Goal: Task Accomplishment & Management: Manage account settings

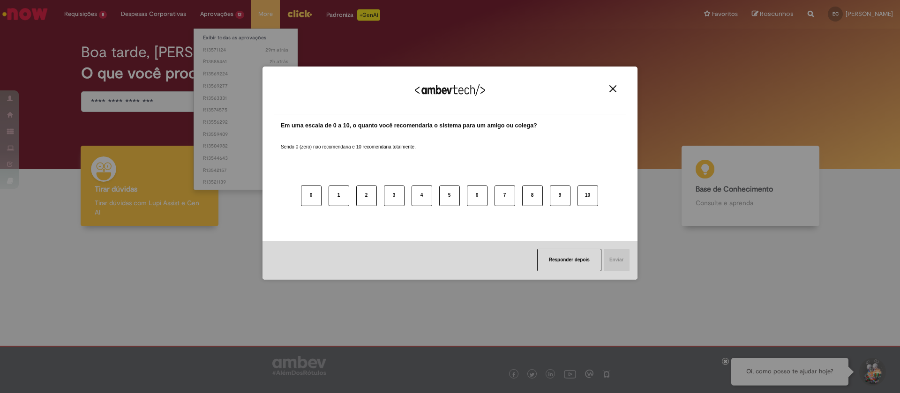
click at [233, 80] on div "Agradecemos seu feedback! Em uma escala de 0 a 10, o quanto você recomendaria o…" at bounding box center [450, 196] width 900 height 393
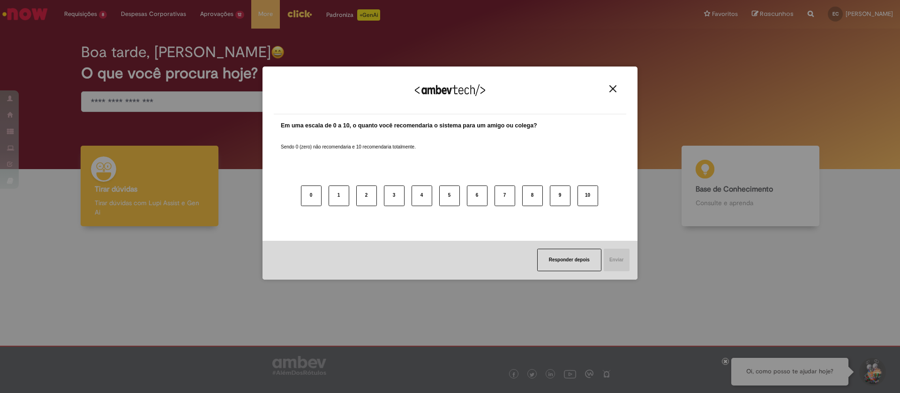
click at [614, 89] on img "Close" at bounding box center [612, 88] width 7 height 7
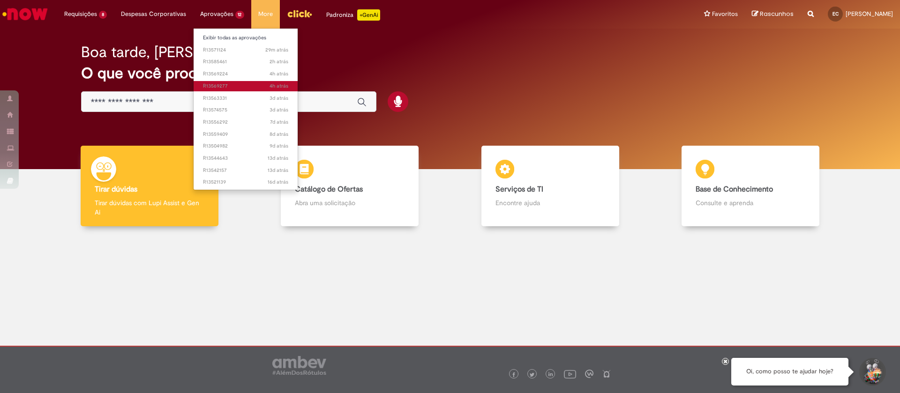
click at [230, 88] on span "4h atrás 4 horas atrás R13569277" at bounding box center [246, 85] width 86 height 7
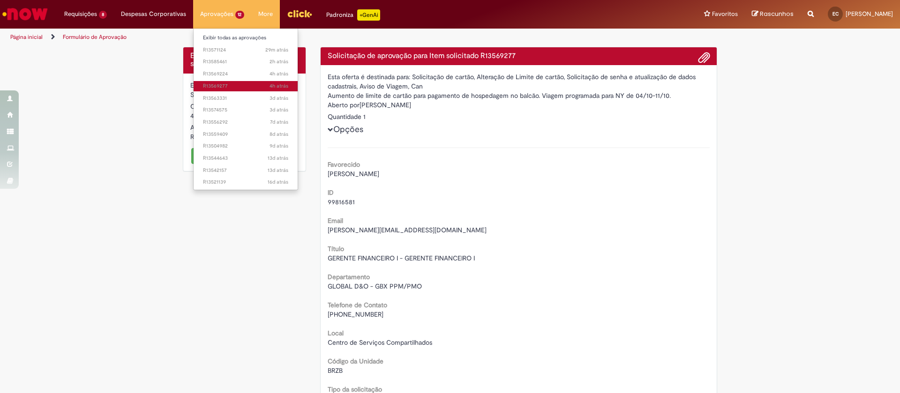
click at [230, 83] on span "4h atrás 4 horas atrás R13569277" at bounding box center [246, 85] width 86 height 7
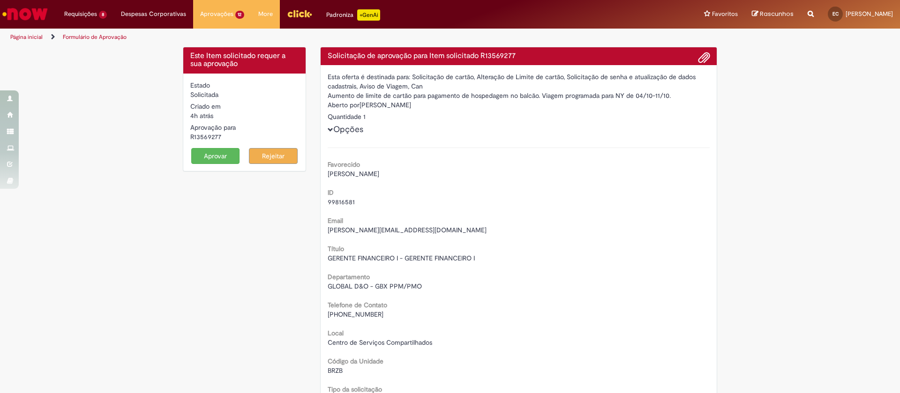
click at [206, 159] on button "Aprovar" at bounding box center [215, 156] width 49 height 16
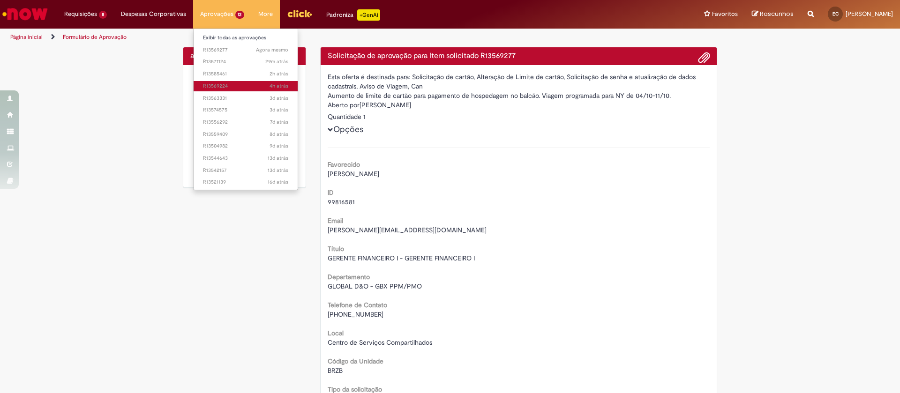
click at [223, 86] on span "4h atrás 4 horas atrás R13569224" at bounding box center [246, 85] width 86 height 7
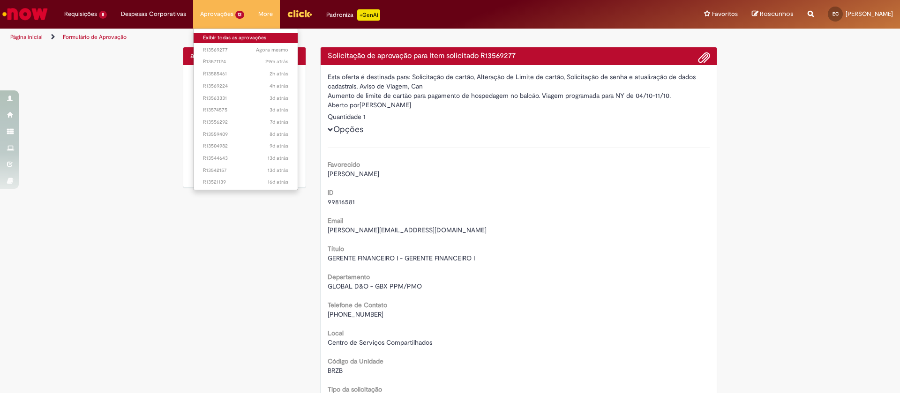
click at [224, 35] on link "Exibir todas as aprovações" at bounding box center [246, 38] width 105 height 10
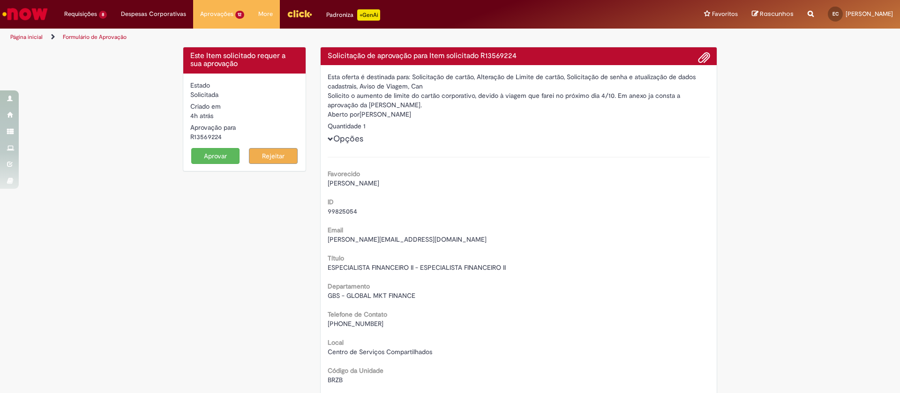
click at [214, 156] on button "Aprovar" at bounding box center [215, 156] width 49 height 16
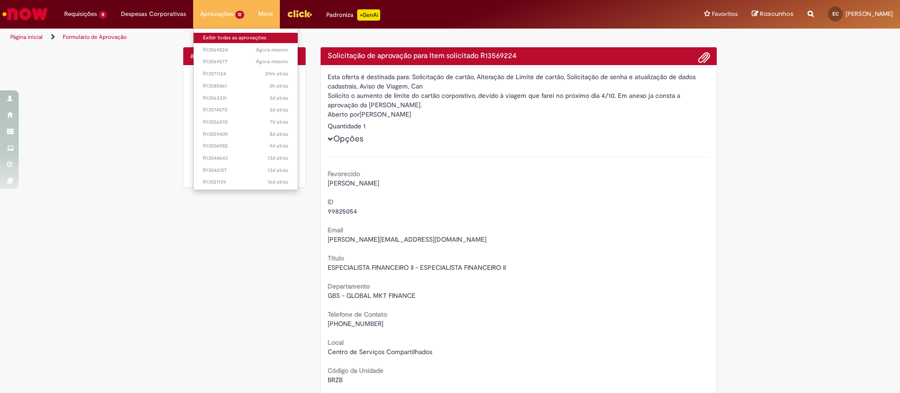
click at [214, 37] on link "Exibir todas as aprovações" at bounding box center [246, 38] width 105 height 10
click at [251, 38] on link "Exibir todas as aprovações" at bounding box center [246, 38] width 105 height 10
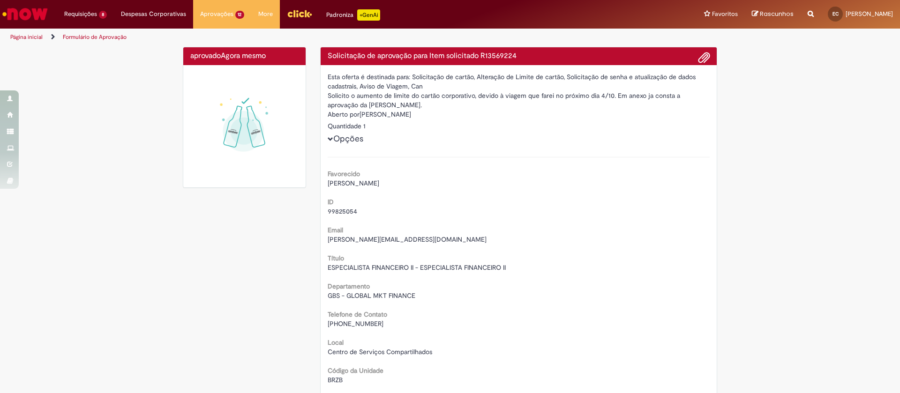
click at [543, 206] on div "ID 99825054" at bounding box center [519, 205] width 382 height 21
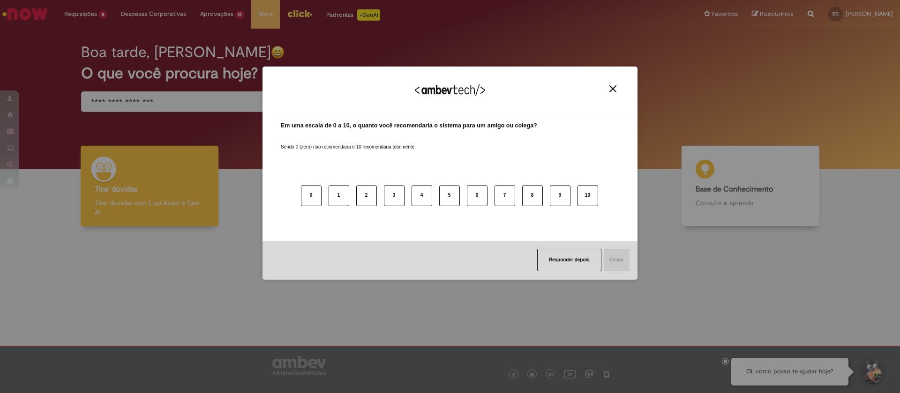
click at [615, 90] on img "Close" at bounding box center [612, 88] width 7 height 7
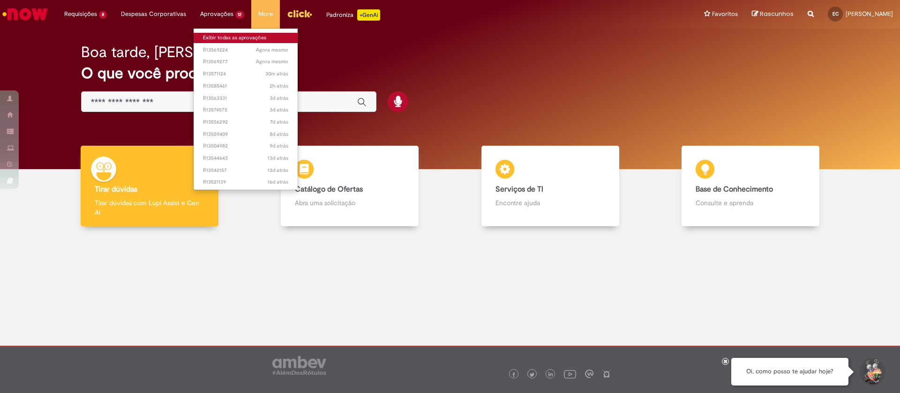
click at [213, 33] on link "Exibir todas as aprovações" at bounding box center [246, 38] width 105 height 10
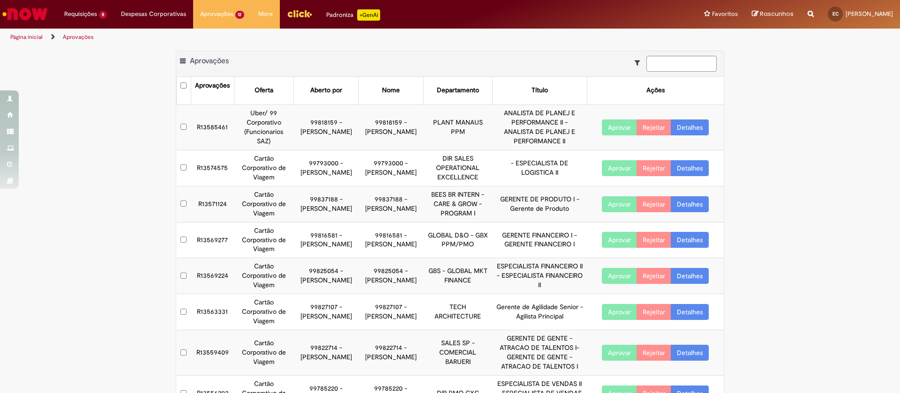
click at [611, 242] on button "Aprovar" at bounding box center [619, 240] width 35 height 16
click at [611, 276] on button "Aprovar" at bounding box center [619, 276] width 35 height 16
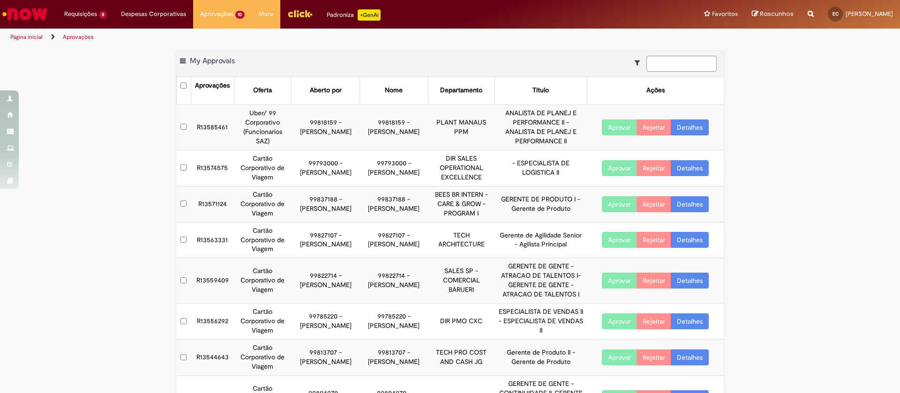
click at [695, 288] on link "Detalhes" at bounding box center [690, 281] width 38 height 16
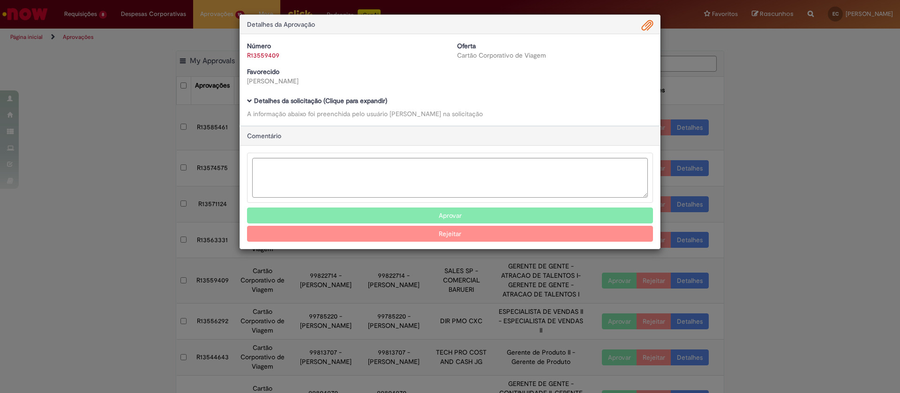
click at [354, 99] on b "Detalhes da solicitação (Clique para expandir)" at bounding box center [320, 101] width 133 height 8
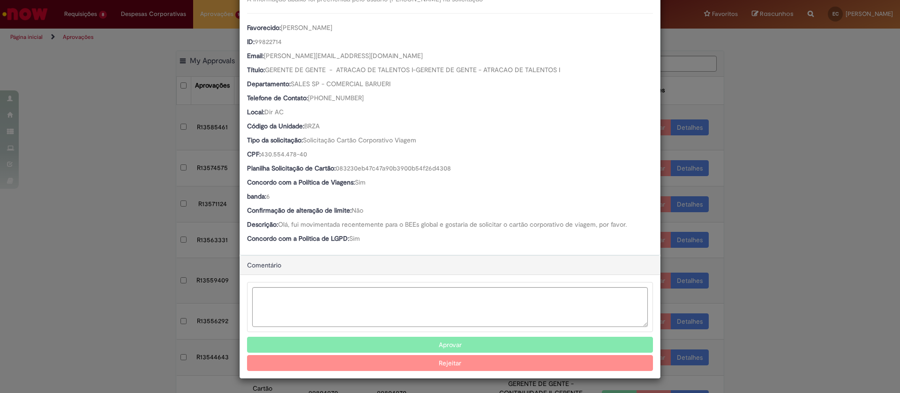
scroll to position [115, 0]
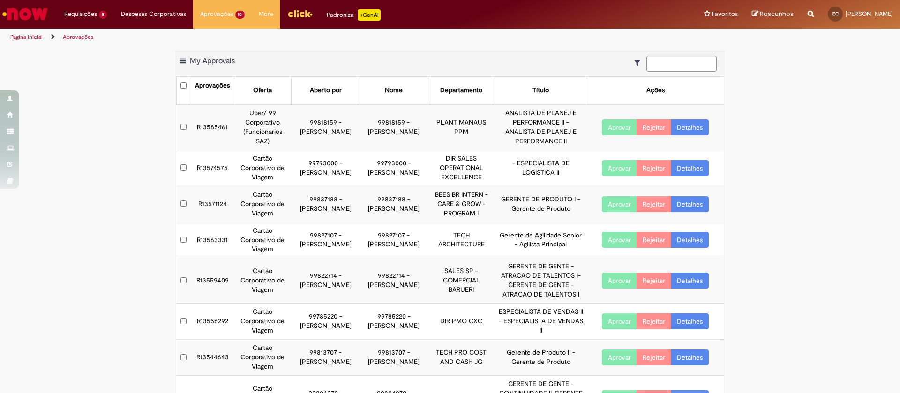
click at [602, 289] on button "Aprovar" at bounding box center [619, 281] width 35 height 16
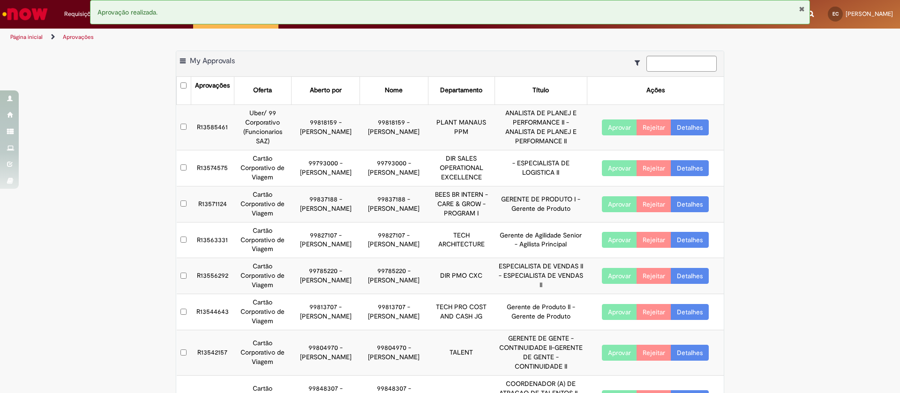
click at [678, 284] on link "Detalhes" at bounding box center [690, 276] width 38 height 16
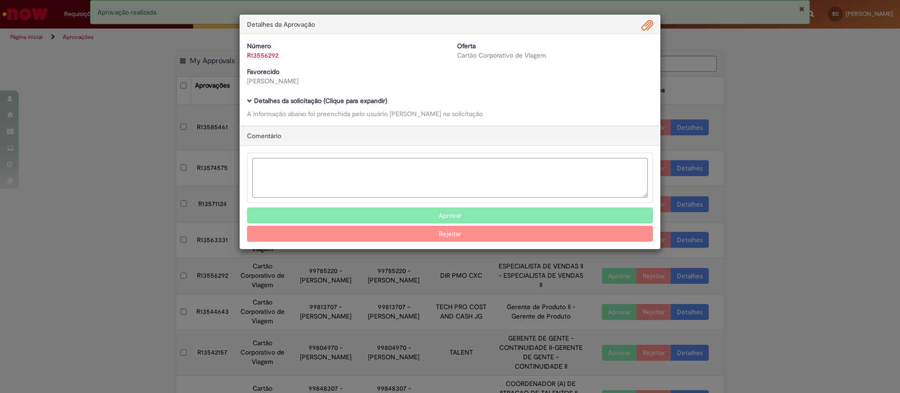
click at [357, 98] on b "Detalhes da solicitação (Clique para expandir)" at bounding box center [320, 101] width 133 height 8
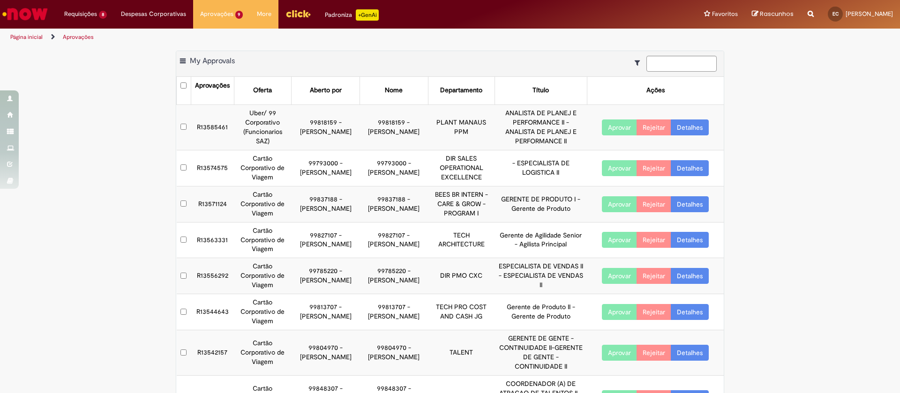
click at [609, 284] on button "Aprovar" at bounding box center [619, 276] width 35 height 16
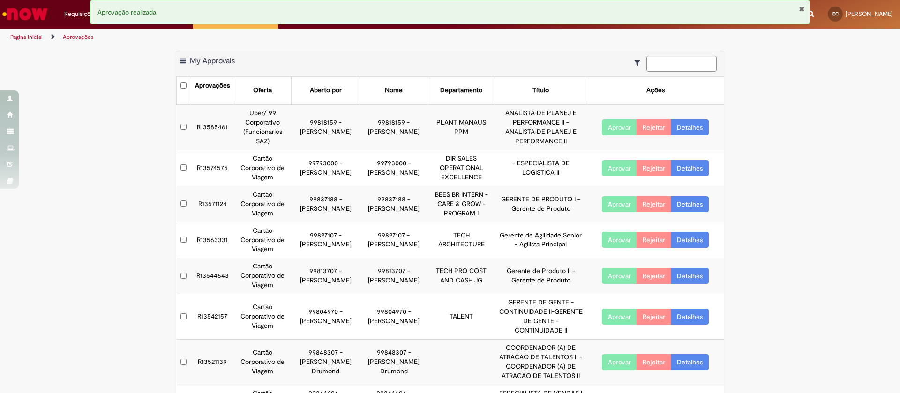
click at [680, 321] on link "Detalhes" at bounding box center [690, 317] width 38 height 16
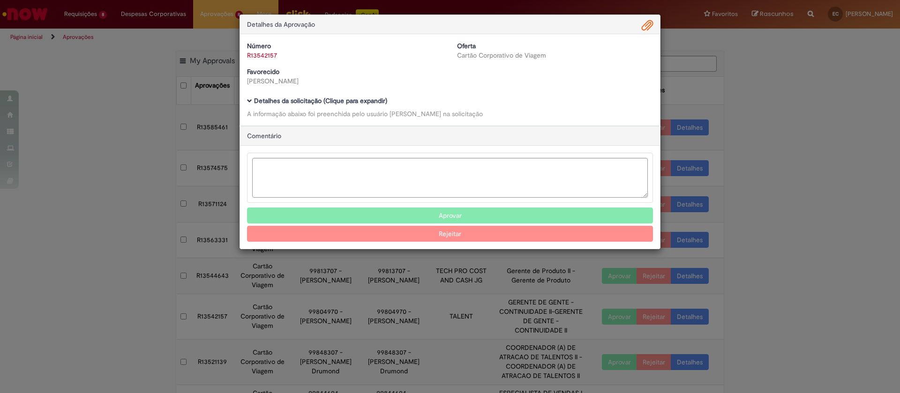
click at [329, 106] on div "Detalhes da solicitação (Clique para expandir) A informação abaixo foi preenchi…" at bounding box center [450, 107] width 406 height 21
click at [360, 101] on b "Detalhes da solicitação (Clique para expandir)" at bounding box center [320, 101] width 133 height 8
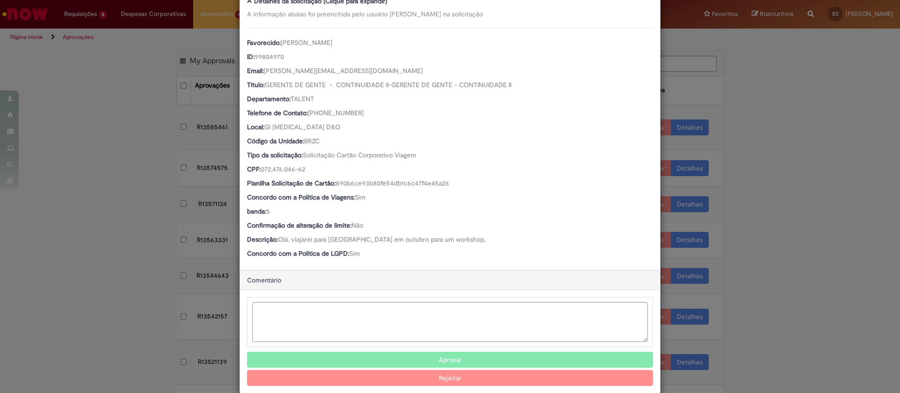
scroll to position [116, 0]
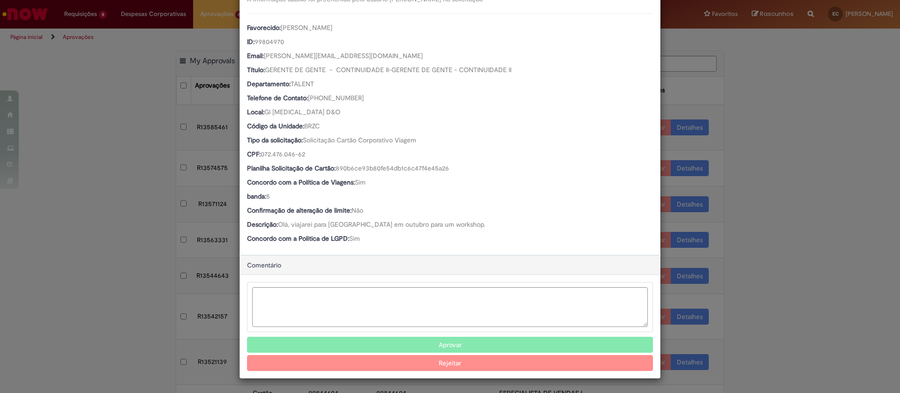
click at [474, 344] on button "Aprovar" at bounding box center [450, 345] width 406 height 16
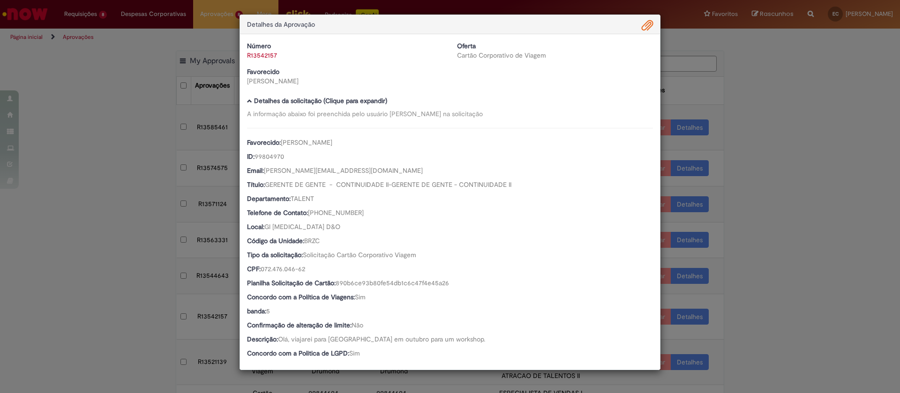
scroll to position [0, 0]
click at [782, 206] on div "Detalhes da Aprovação Número R13542157 Oferta Cartão Corporativo de Viagem Favo…" at bounding box center [450, 196] width 900 height 393
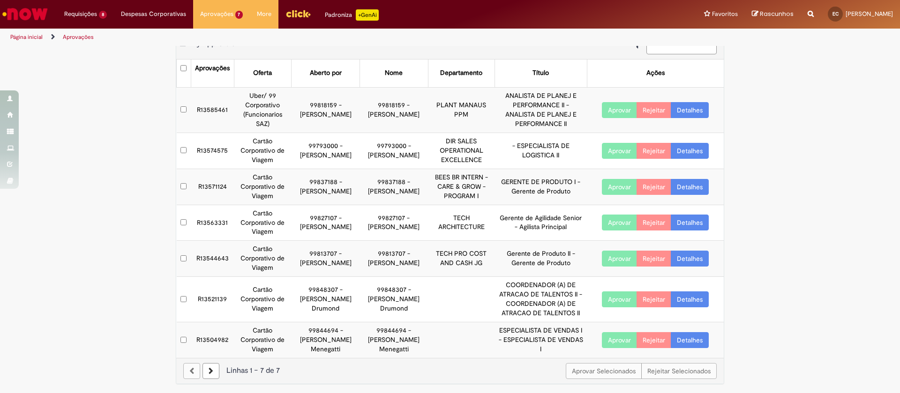
scroll to position [27, 0]
click at [688, 335] on link "Detalhes" at bounding box center [690, 339] width 38 height 16
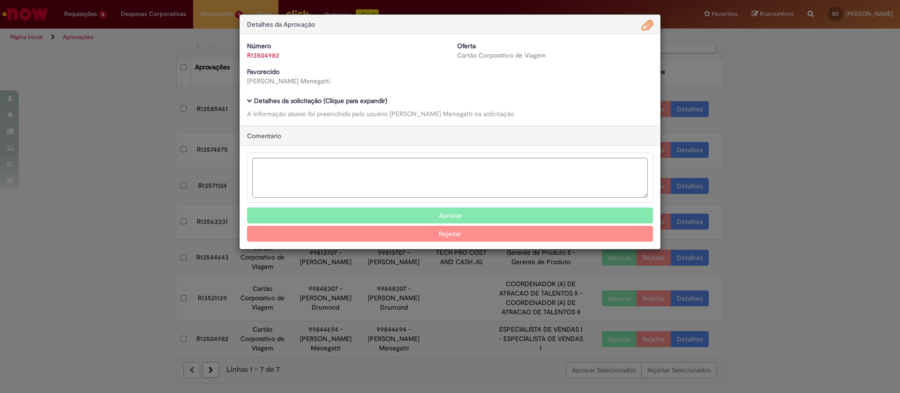
click at [336, 102] on b "Detalhes da solicitação (Clique para expandir)" at bounding box center [320, 101] width 133 height 8
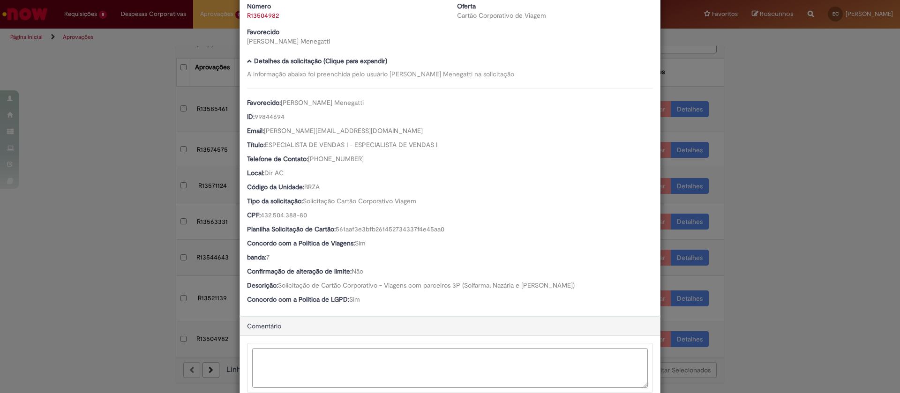
scroll to position [70, 0]
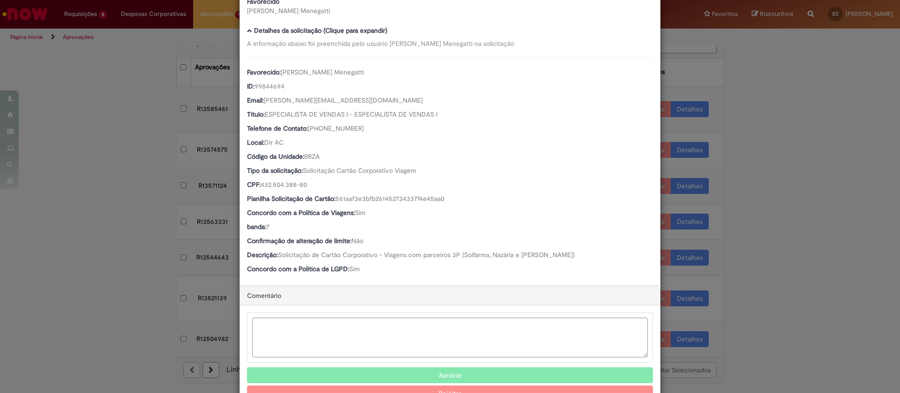
click at [765, 237] on div "Detalhes da Aprovação Número R13504982 Oferta Cartão Corporativo de Viagem Favo…" at bounding box center [450, 196] width 900 height 393
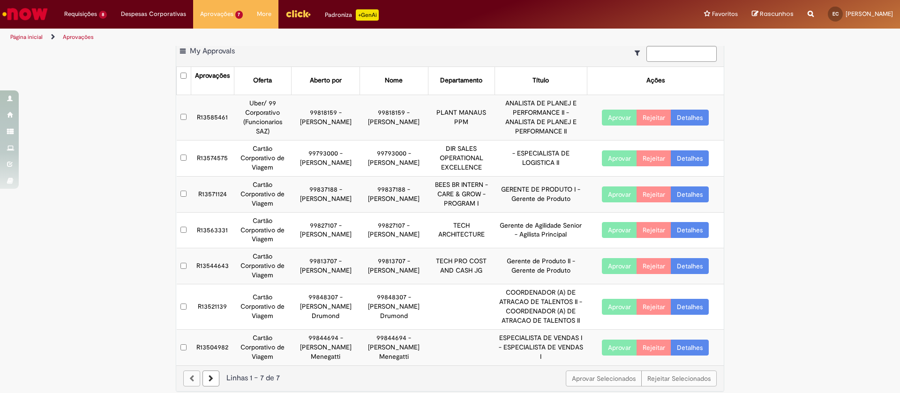
scroll to position [0, 0]
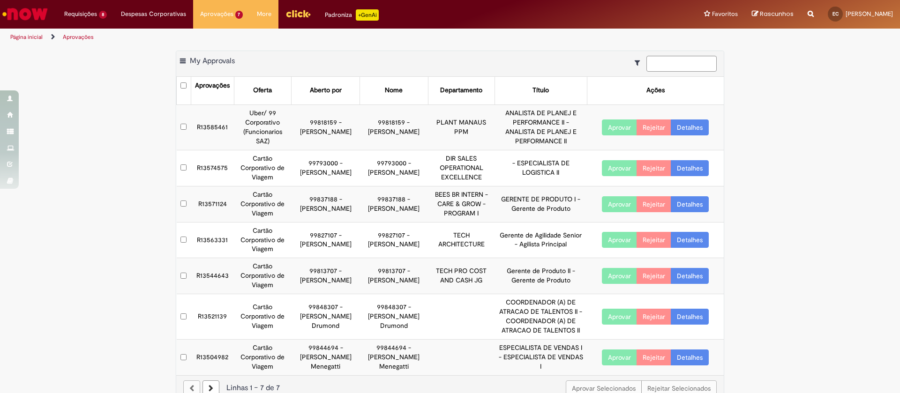
click at [694, 127] on link "Detalhes" at bounding box center [690, 128] width 38 height 16
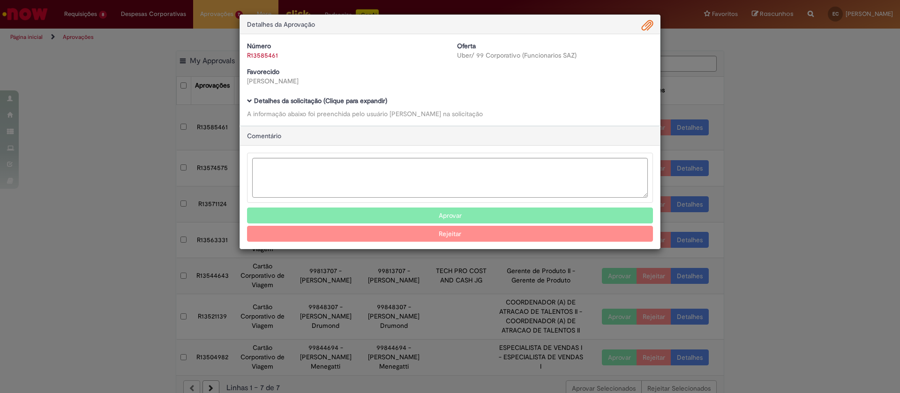
click at [304, 102] on b "Detalhes da solicitação (Clique para expandir)" at bounding box center [320, 101] width 133 height 8
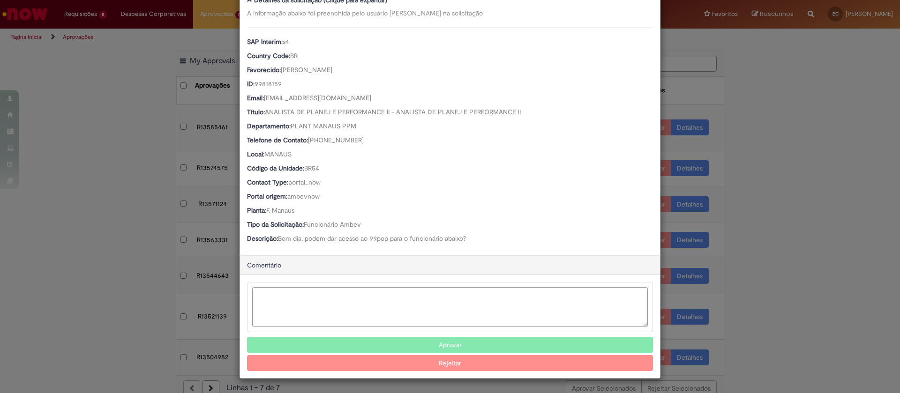
click at [353, 307] on textarea "Ambev Approval Modal" at bounding box center [450, 307] width 396 height 40
paste textarea "**********"
type textarea "**********"
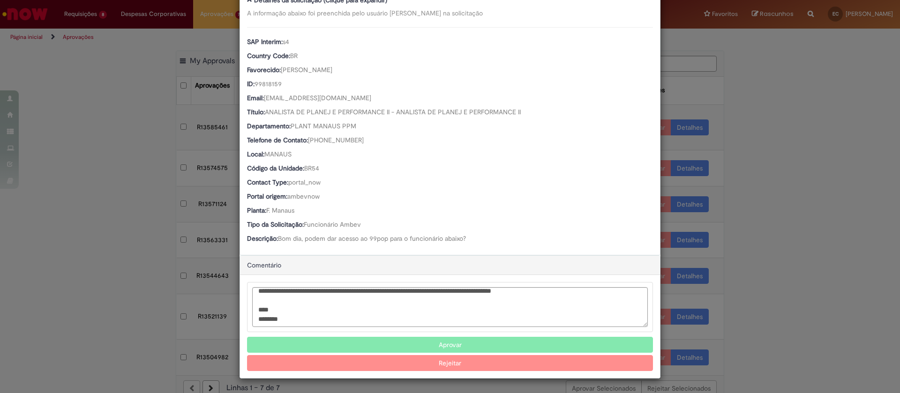
click at [448, 361] on button "Rejeitar" at bounding box center [450, 363] width 406 height 16
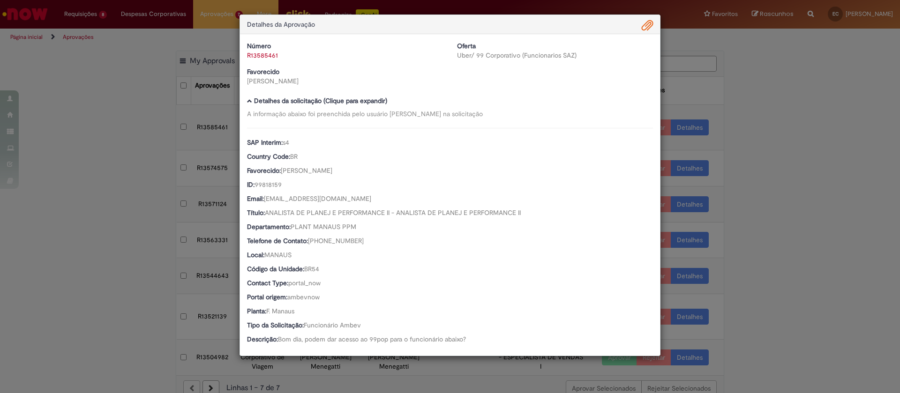
scroll to position [0, 0]
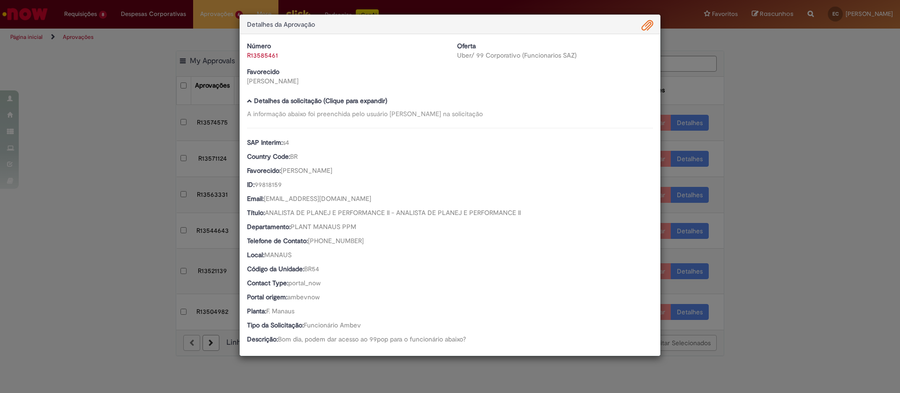
click at [789, 120] on div "Detalhes da Aprovação Número R13585461 Oferta Uber/ 99 Corporativo (Funcionario…" at bounding box center [450, 196] width 900 height 393
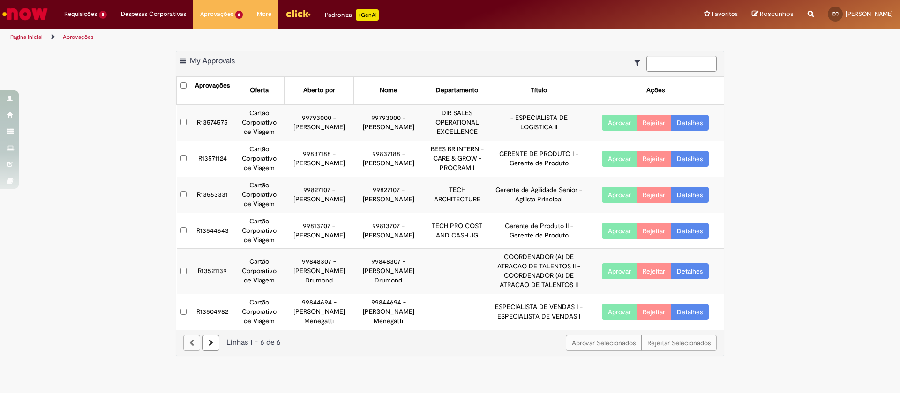
click at [692, 117] on link "Detalhes" at bounding box center [690, 123] width 38 height 16
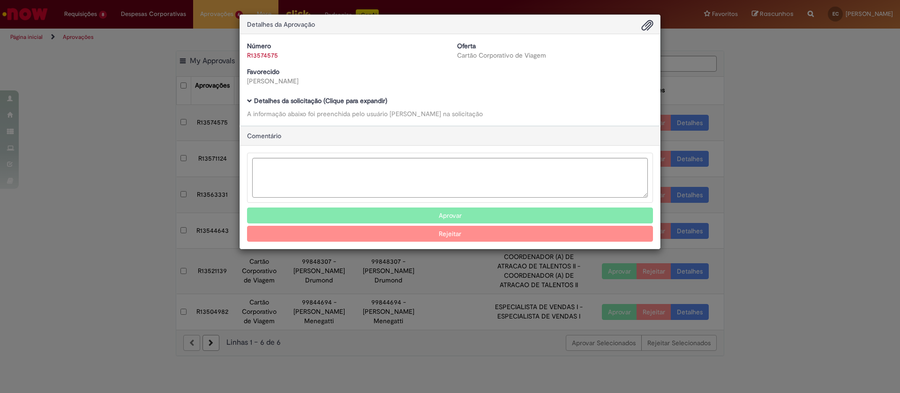
click at [362, 101] on b "Detalhes da solicitação (Clique para expandir)" at bounding box center [320, 101] width 133 height 8
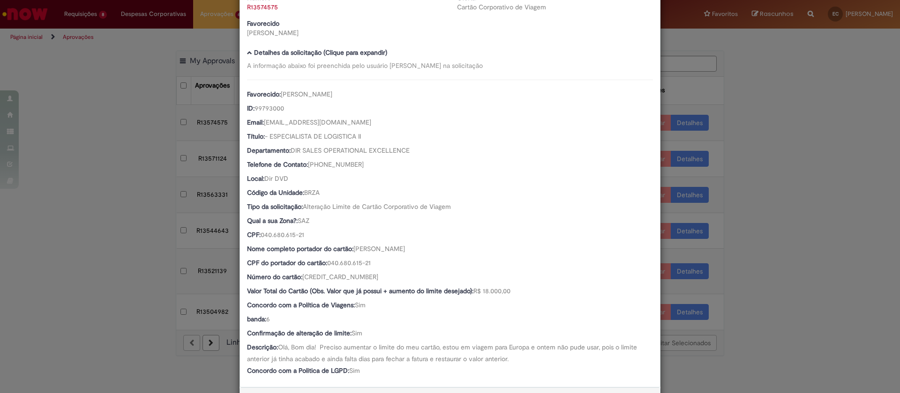
scroll to position [70, 0]
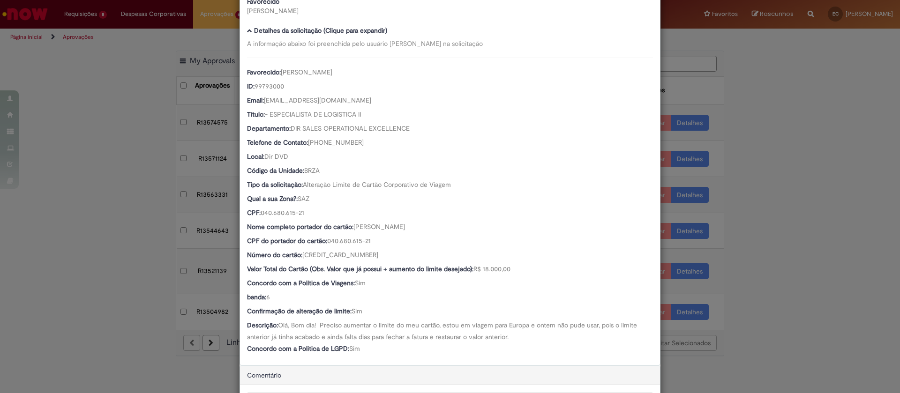
click at [271, 82] on span "99793000" at bounding box center [269, 86] width 30 height 8
copy span "99793000"
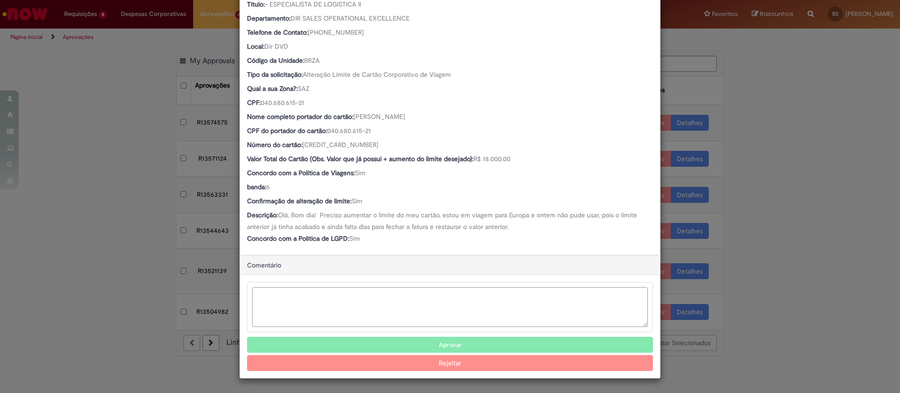
click at [390, 288] on textarea "Ambev Approval Modal" at bounding box center [450, 307] width 396 height 40
type textarea "*"
type textarea "**********"
click at [471, 362] on button "Rejeitar" at bounding box center [450, 363] width 406 height 16
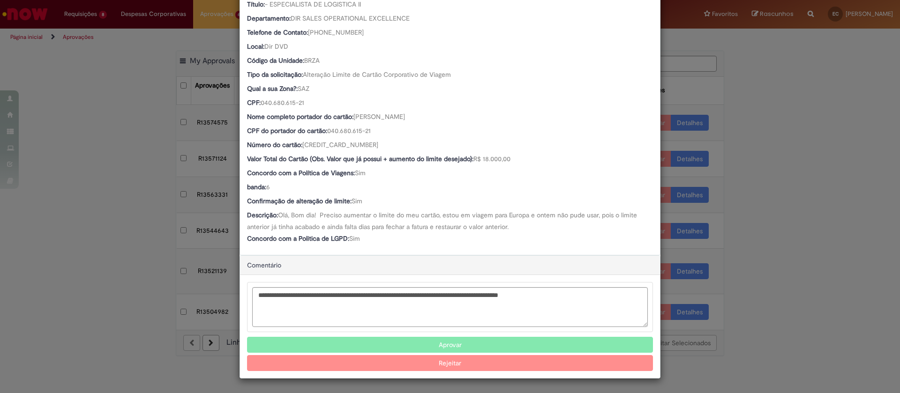
scroll to position [91, 0]
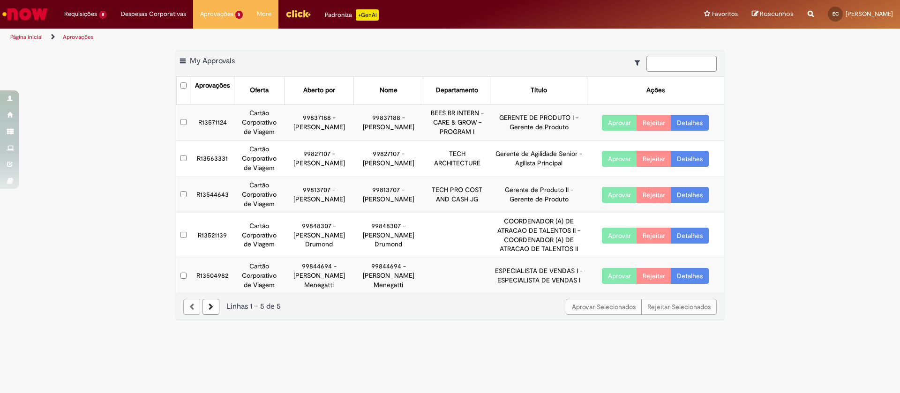
click at [693, 122] on link "Detalhes" at bounding box center [690, 123] width 38 height 16
